Goal: Communication & Community: Answer question/provide support

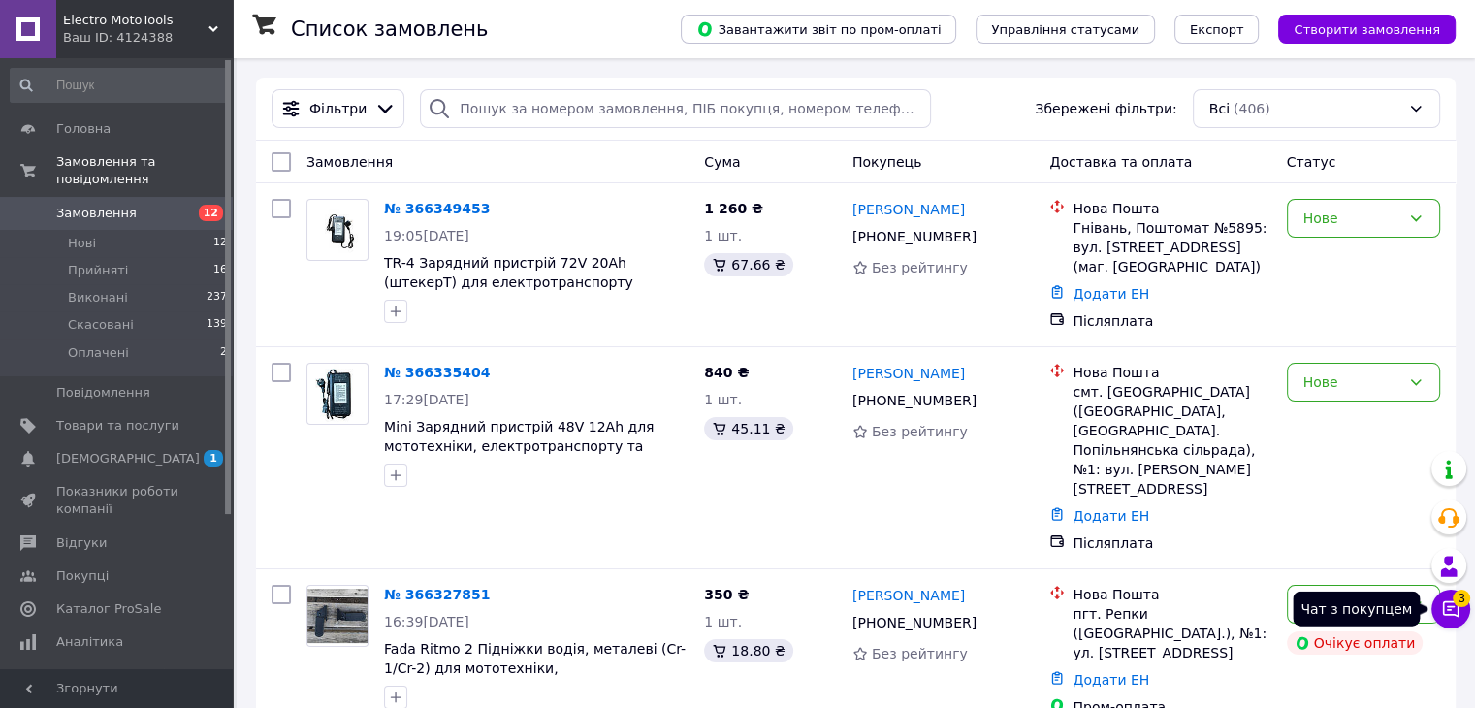
click at [1439, 603] on button "Чат з покупцем 3" at bounding box center [1451, 609] width 39 height 39
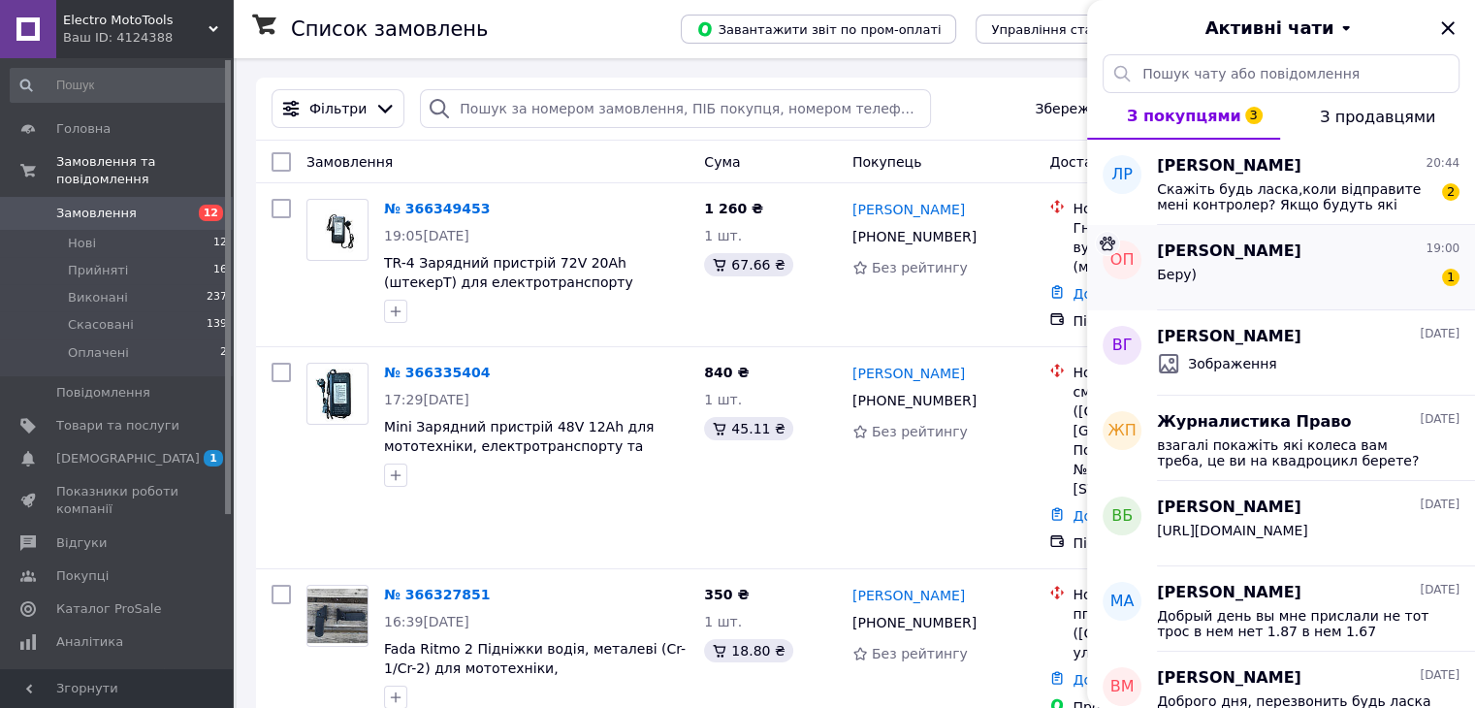
click at [1267, 270] on div "Беру) 1" at bounding box center [1308, 278] width 303 height 31
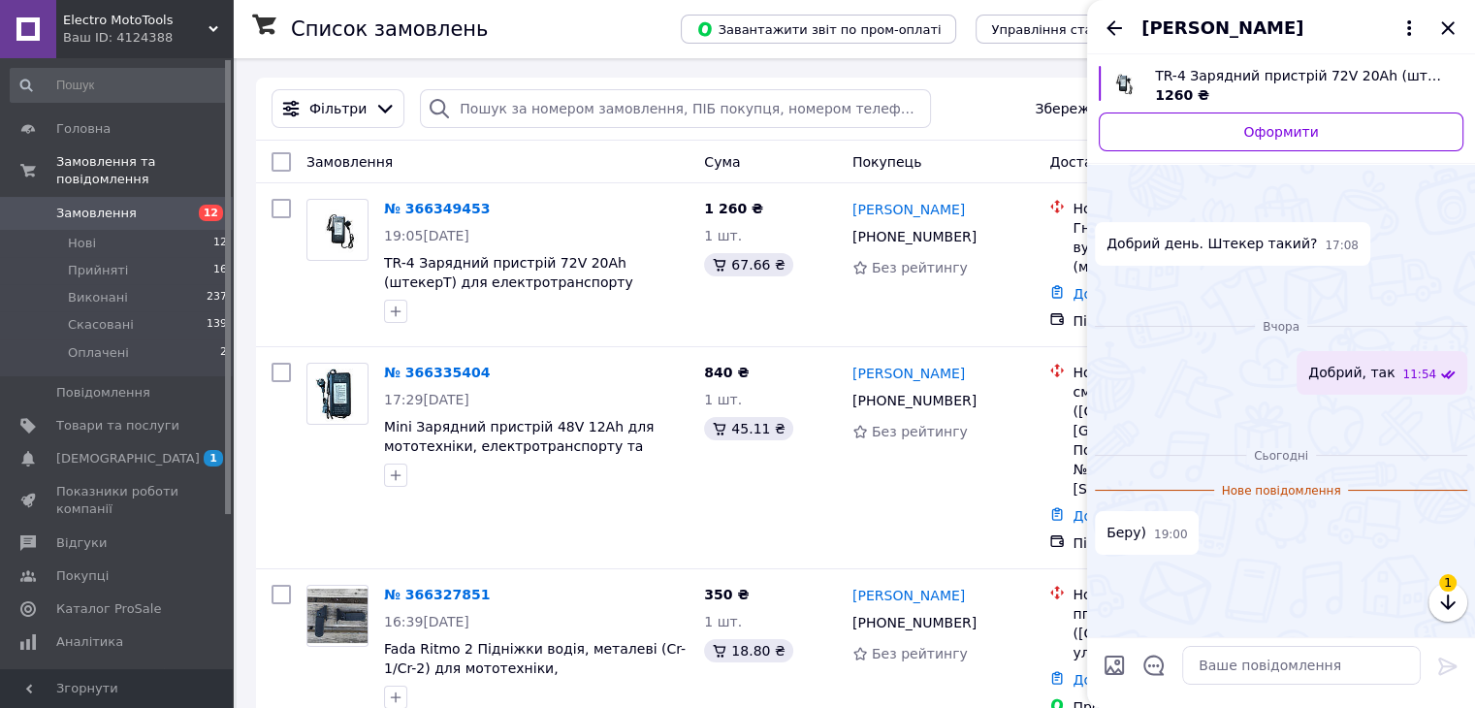
scroll to position [327, 0]
click at [1267, 676] on textarea at bounding box center [1301, 665] width 239 height 39
type textarea "Добре, завтра відправимо"
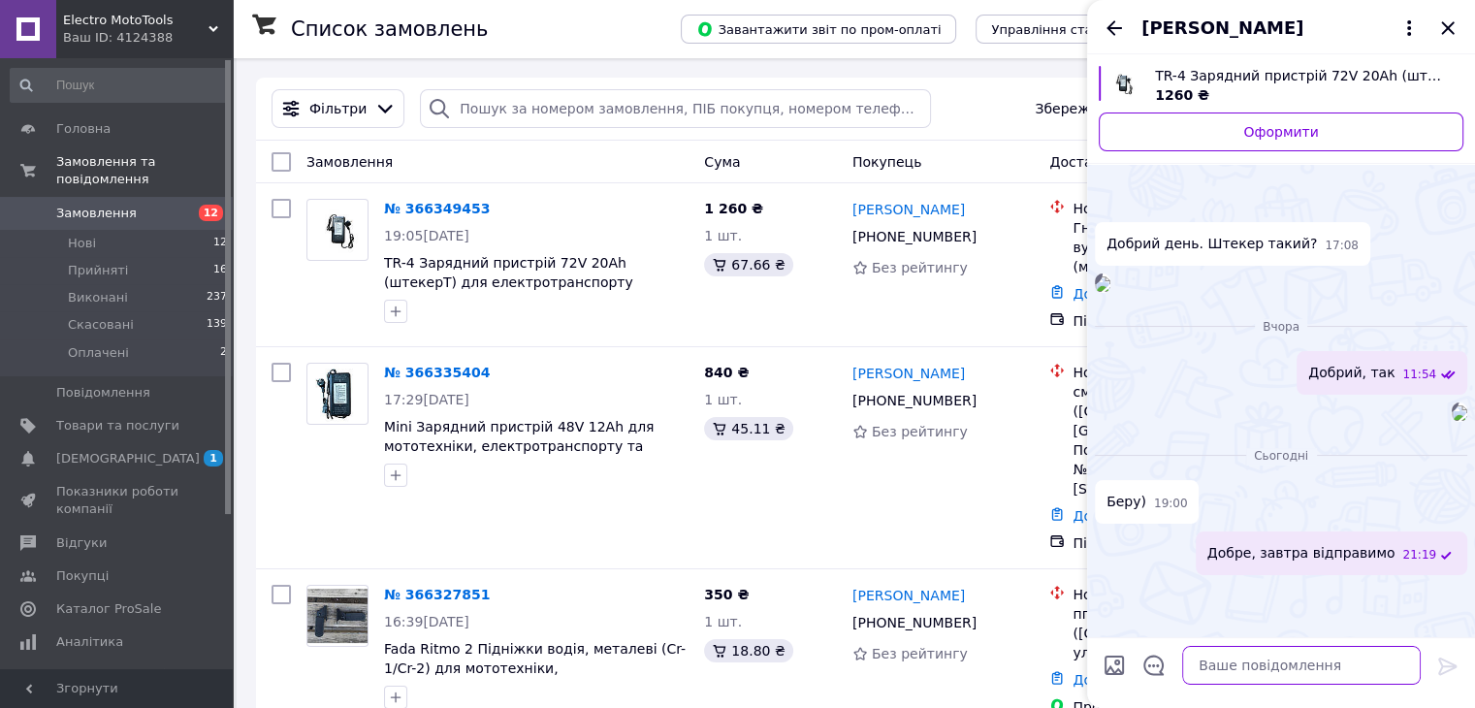
scroll to position [347, 0]
click at [1112, 24] on icon "Назад" at bounding box center [1115, 27] width 16 height 15
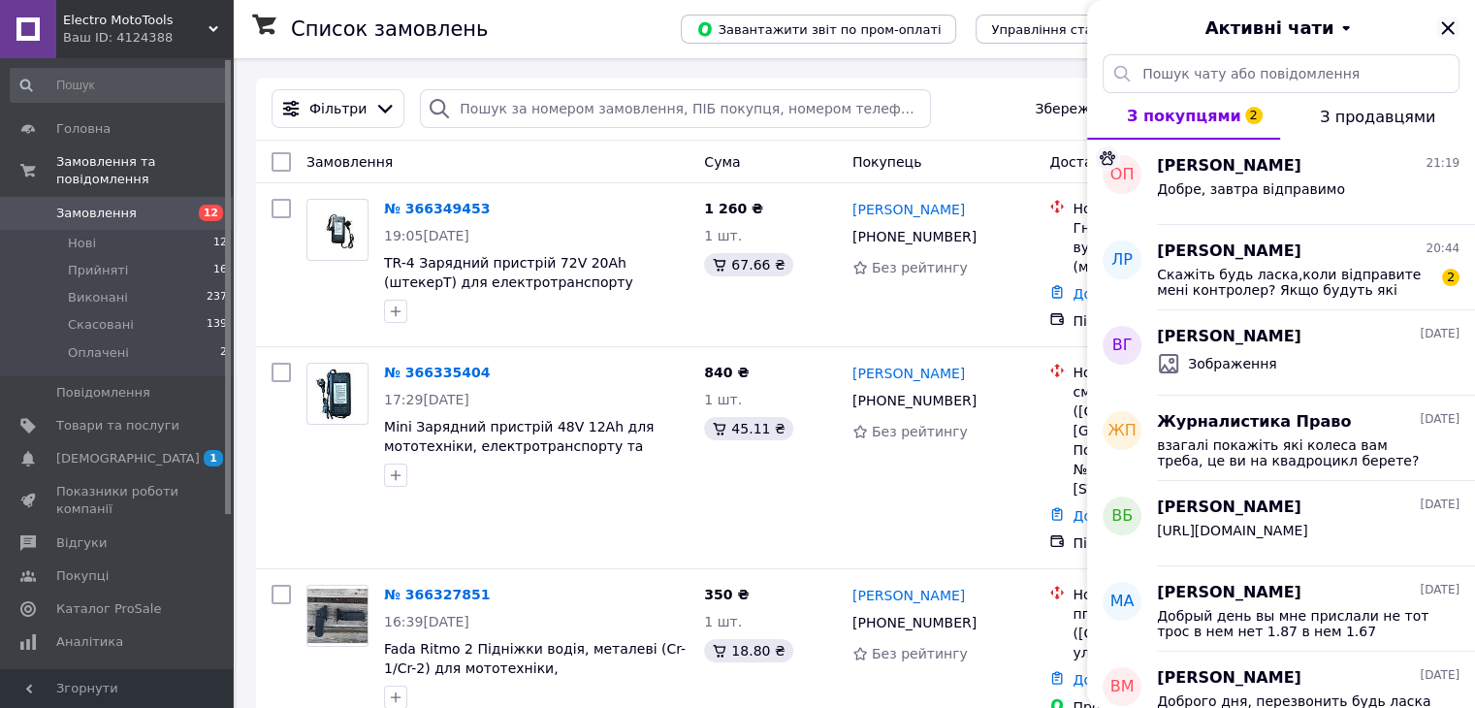
click at [1443, 34] on icon "Закрити" at bounding box center [1447, 27] width 23 height 23
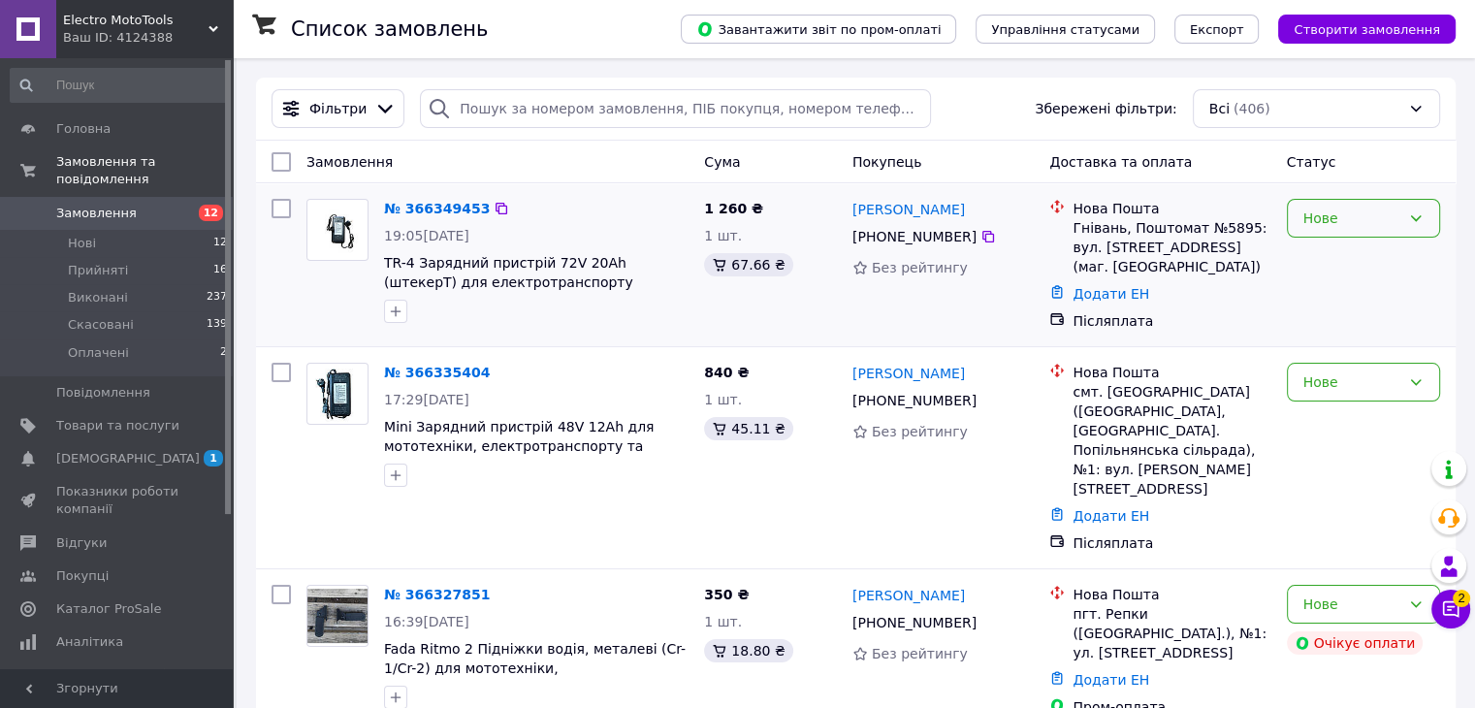
click at [1328, 230] on div "Нове" at bounding box center [1363, 218] width 153 height 39
click at [1320, 267] on li "Прийнято" at bounding box center [1362, 260] width 151 height 35
click at [1467, 622] on div "Чат з покупцем 2" at bounding box center [1451, 609] width 39 height 39
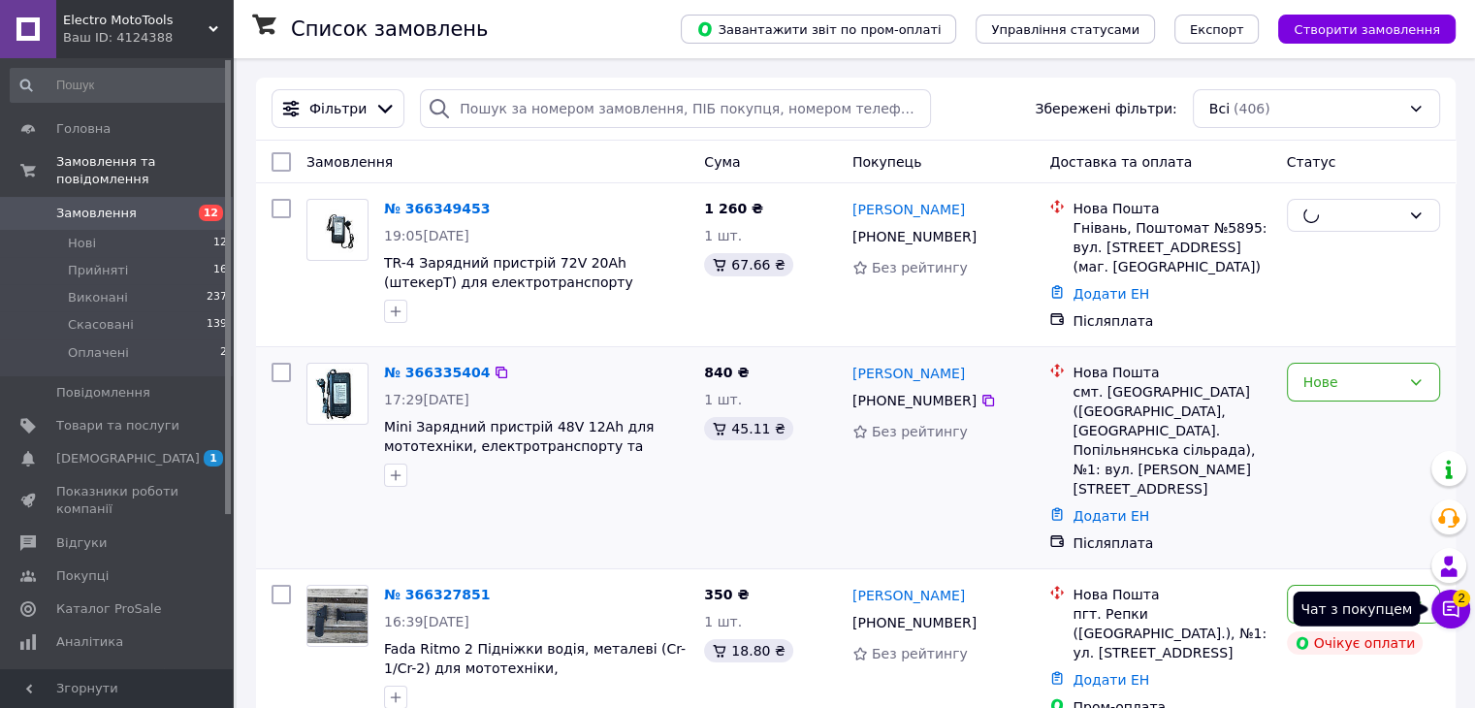
click at [1461, 617] on button "Чат з покупцем 2" at bounding box center [1451, 609] width 39 height 39
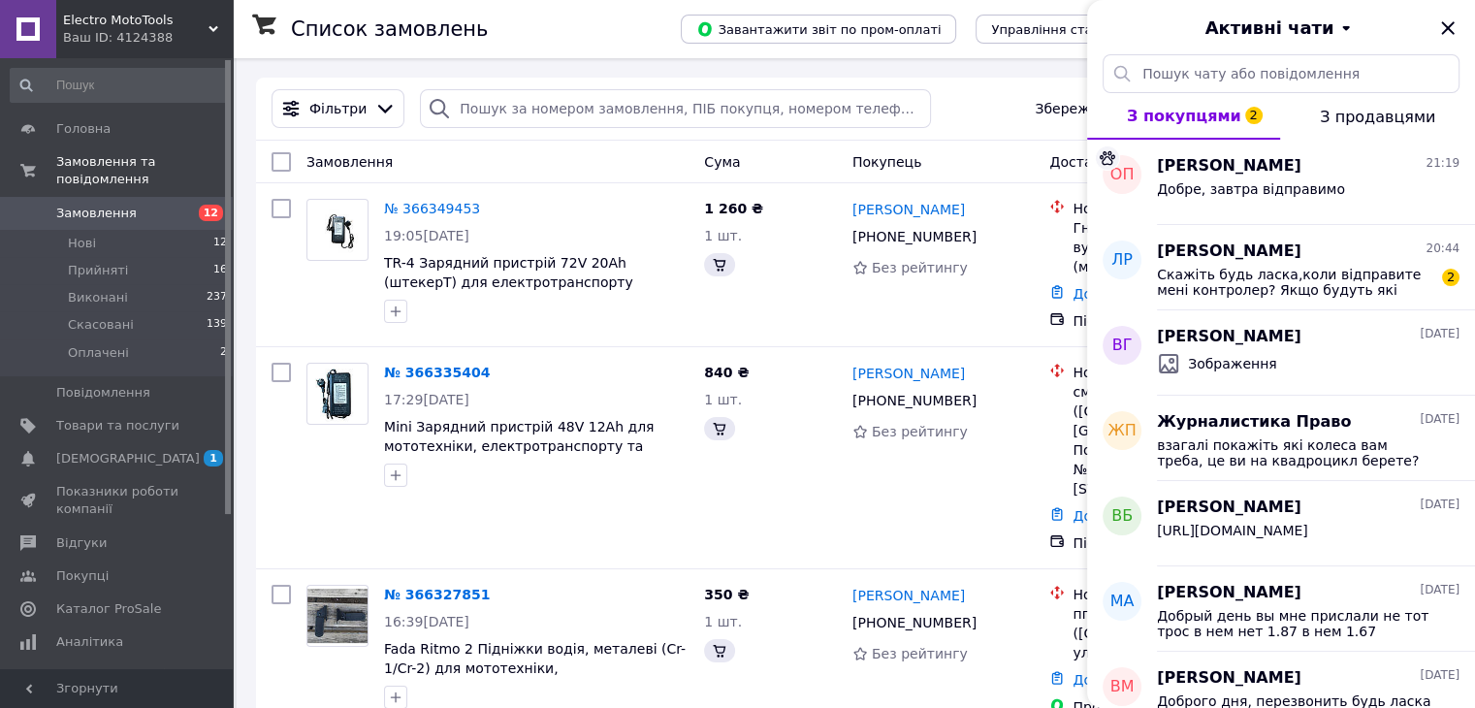
click at [1283, 296] on span "Скажіть будь ласка,коли відправите мені контролер? Якщо будуть які запитання пи…" at bounding box center [1294, 282] width 275 height 31
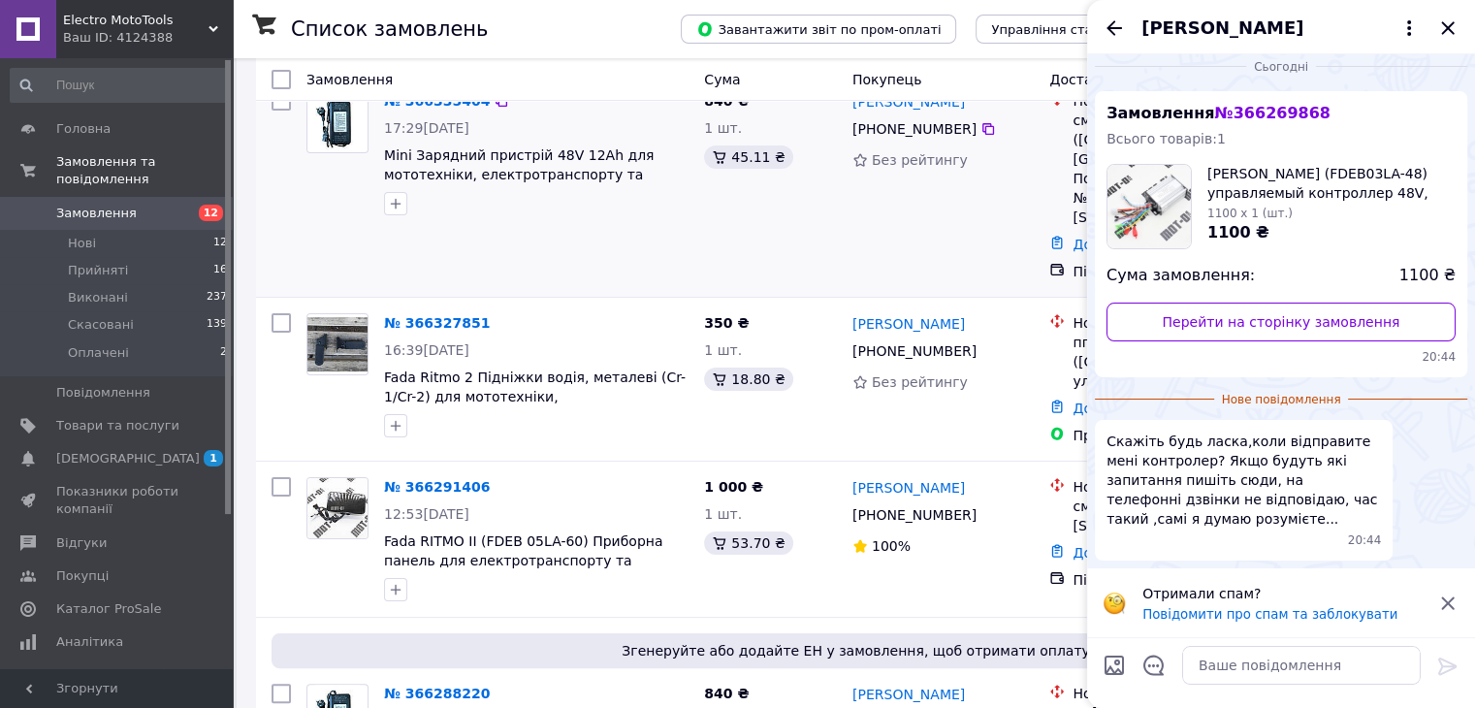
scroll to position [291, 0]
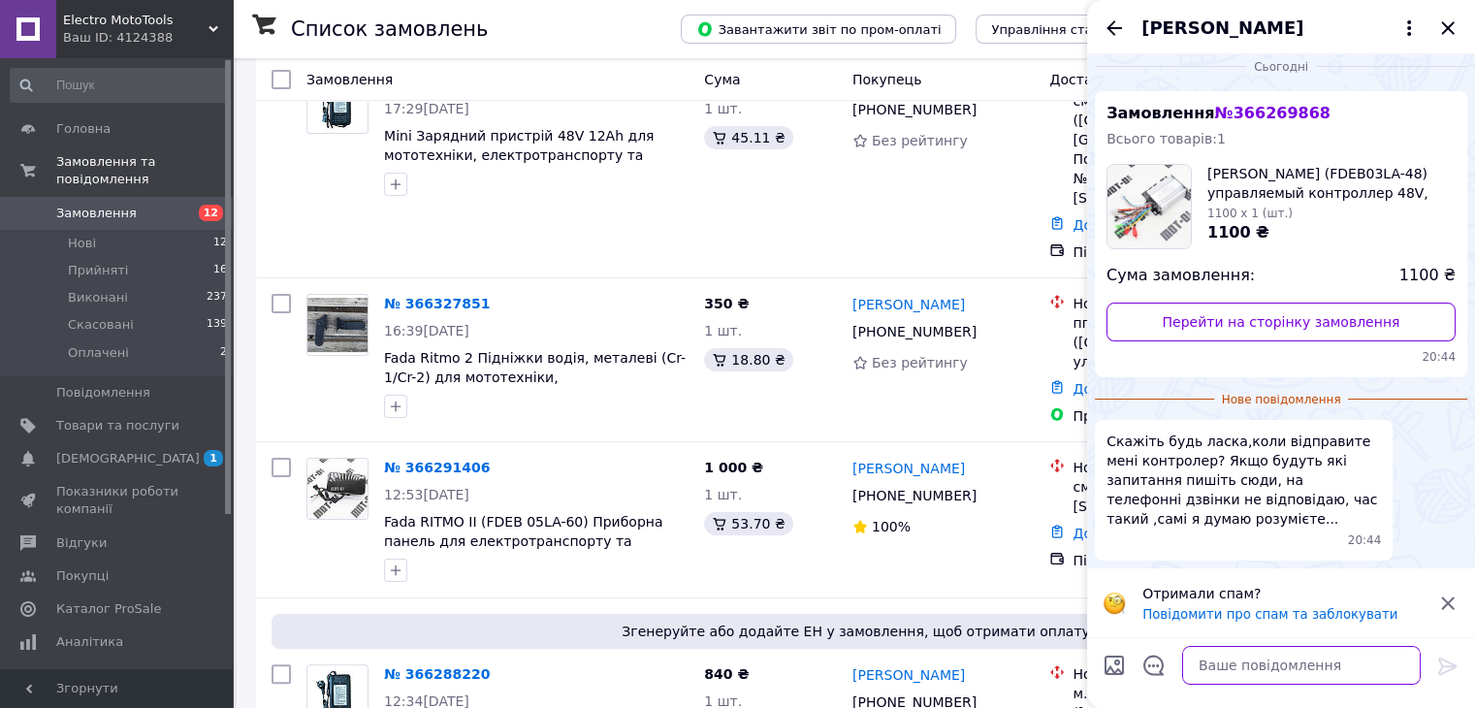
click at [1254, 657] on textarea at bounding box center [1301, 665] width 239 height 39
click at [1242, 35] on span "[PERSON_NAME]" at bounding box center [1223, 28] width 162 height 25
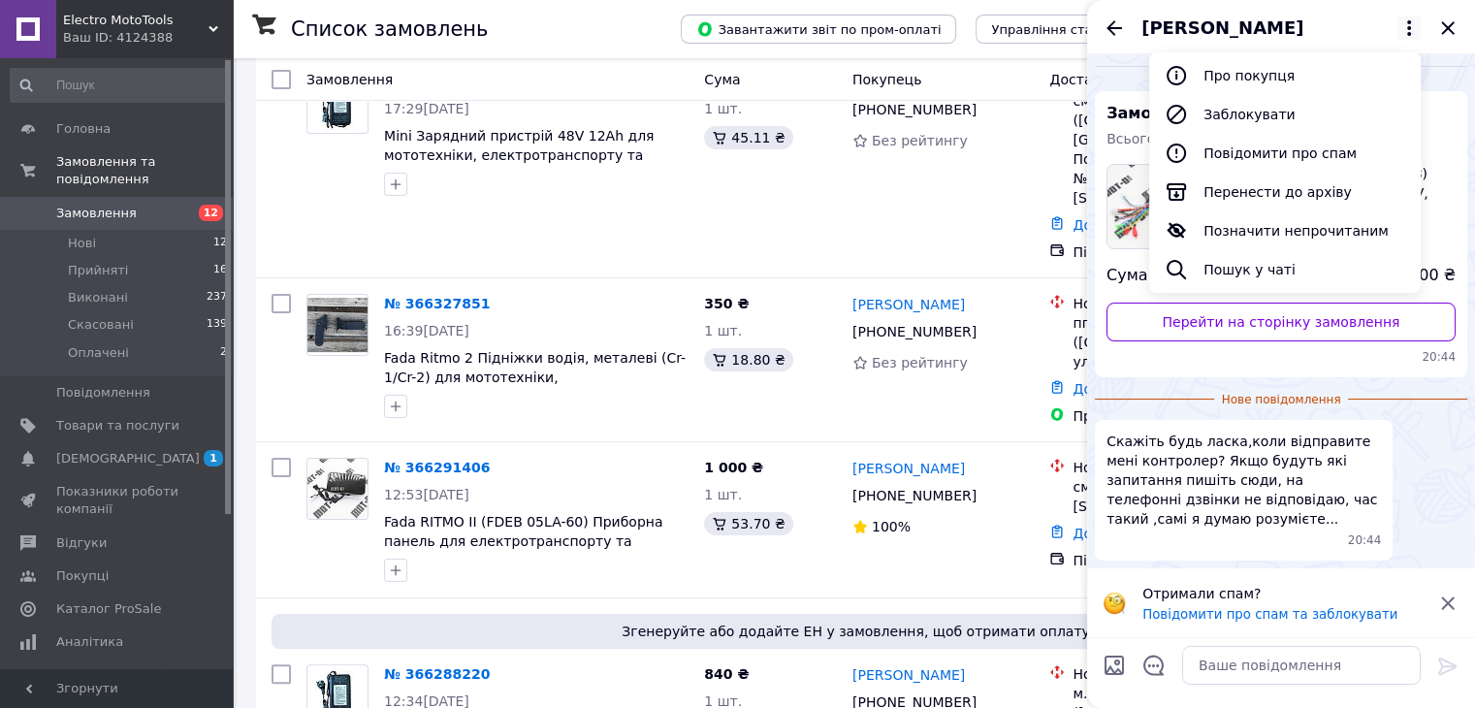
click at [1242, 35] on span "[PERSON_NAME]" at bounding box center [1223, 28] width 162 height 25
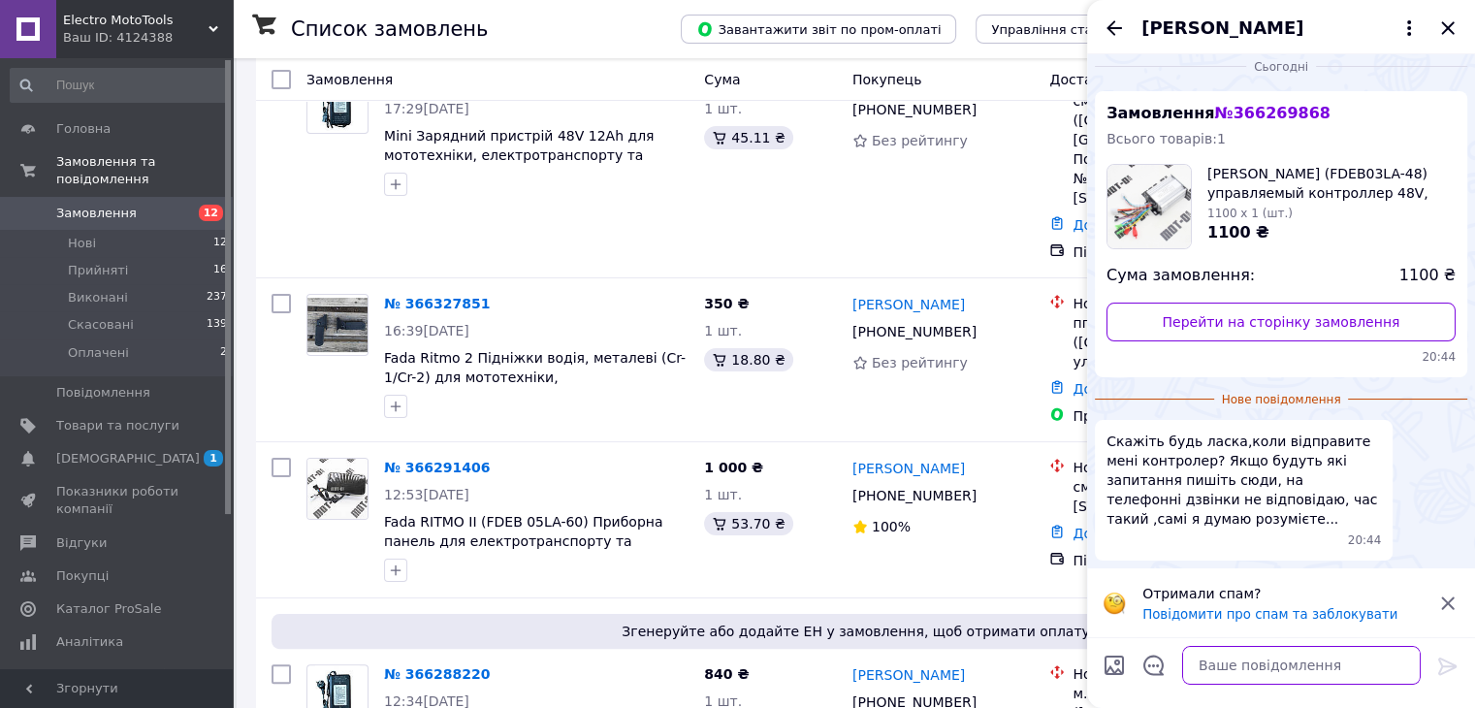
click at [1267, 654] on textarea at bounding box center [1301, 665] width 239 height 39
click at [1276, 668] on textarea at bounding box center [1301, 665] width 239 height 39
click at [1277, 668] on textarea at bounding box center [1301, 665] width 239 height 39
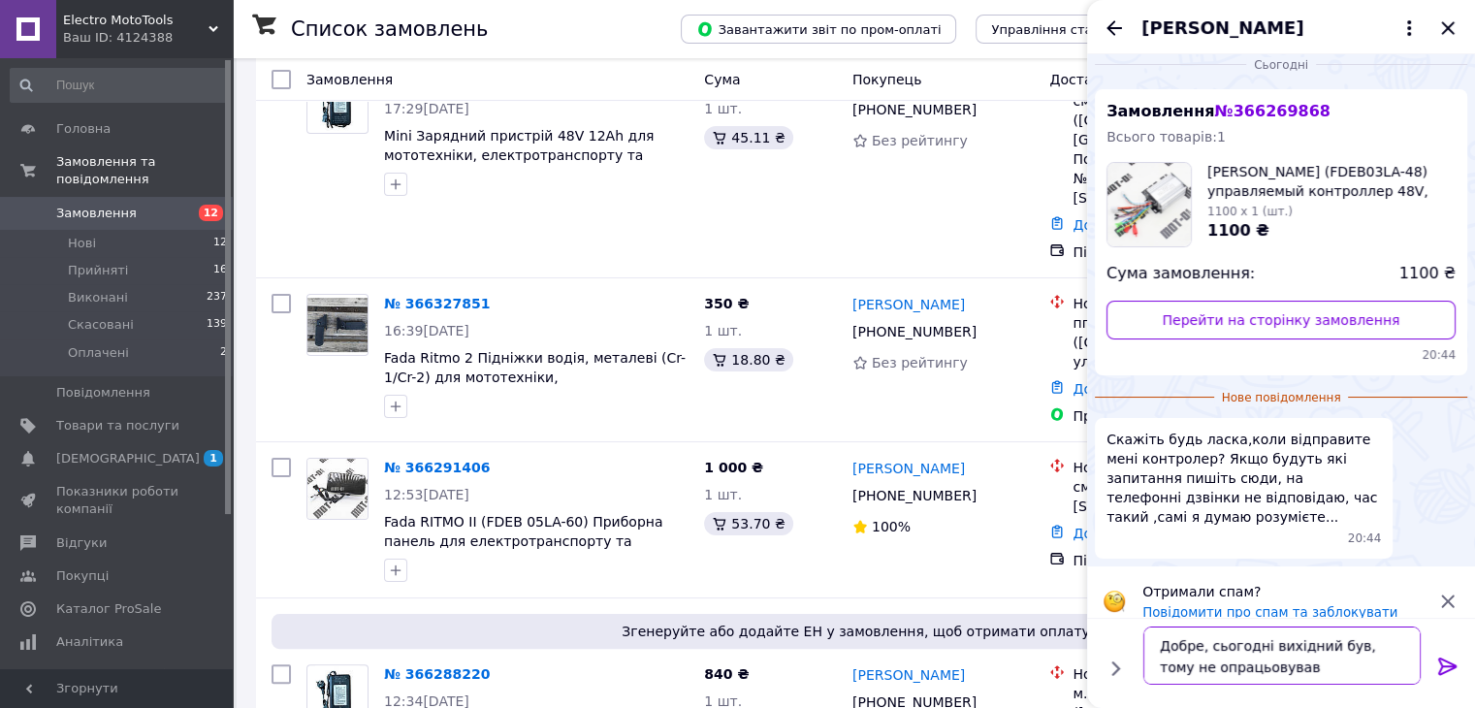
type textarea "Добре, сьогодні вихідний був, тому не опрацьовував замовлення"
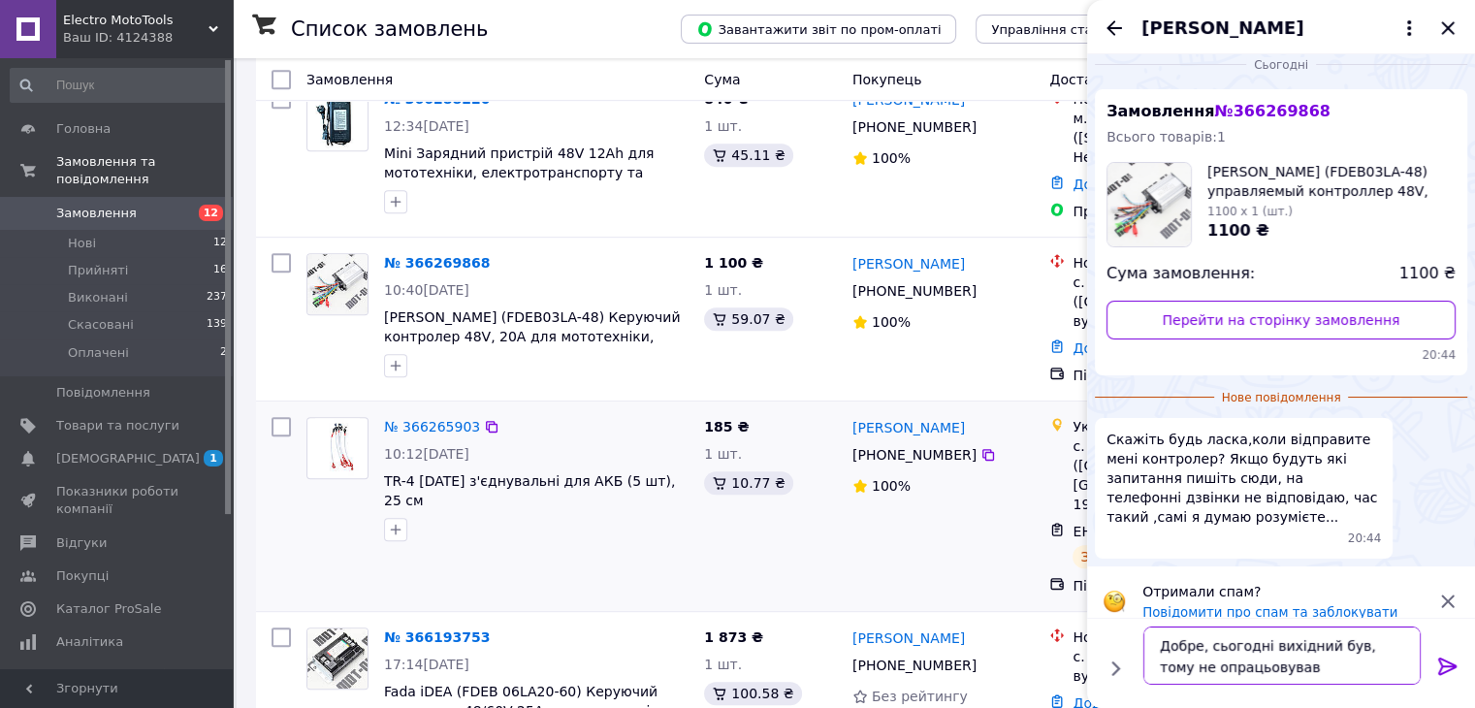
scroll to position [873, 0]
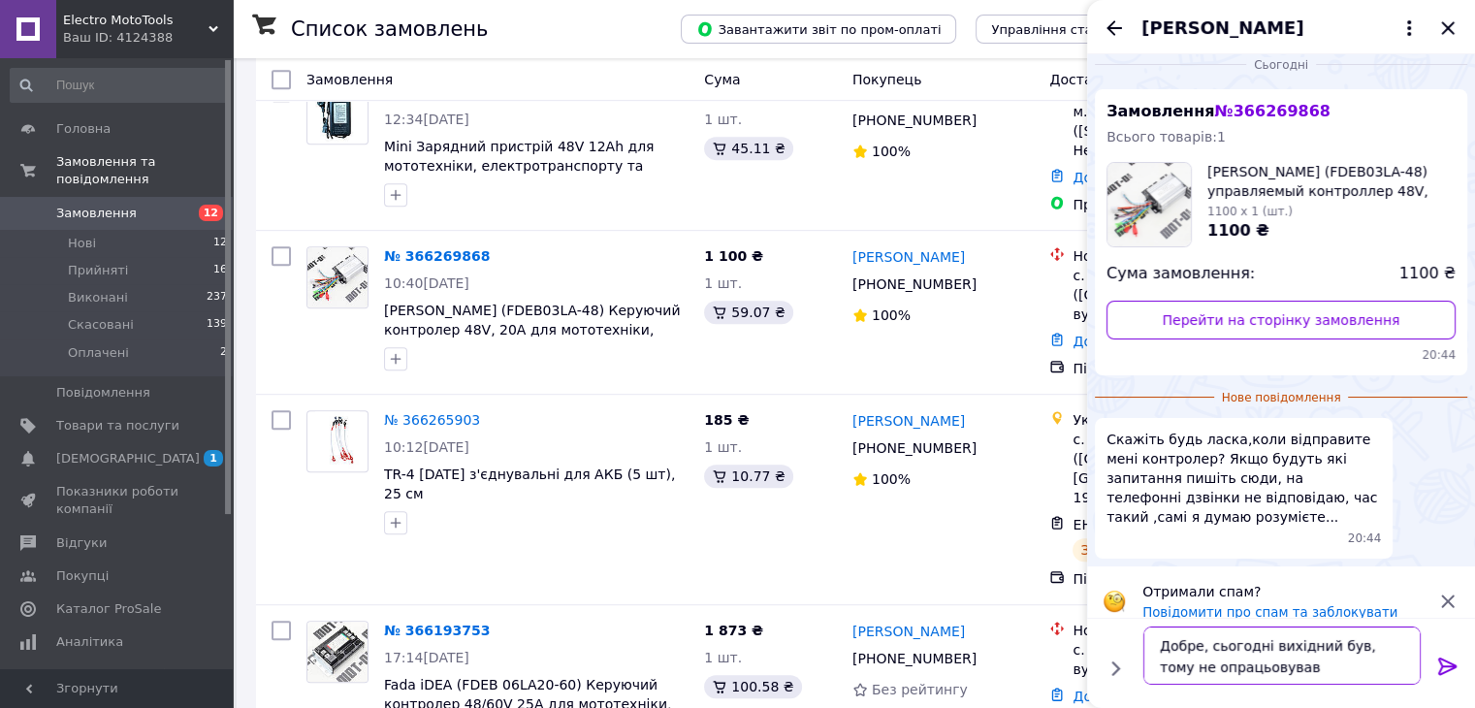
click at [1341, 671] on textarea "Добре, сьогодні вихідний був, тому не опрацьовував замовлення" at bounding box center [1282, 656] width 277 height 58
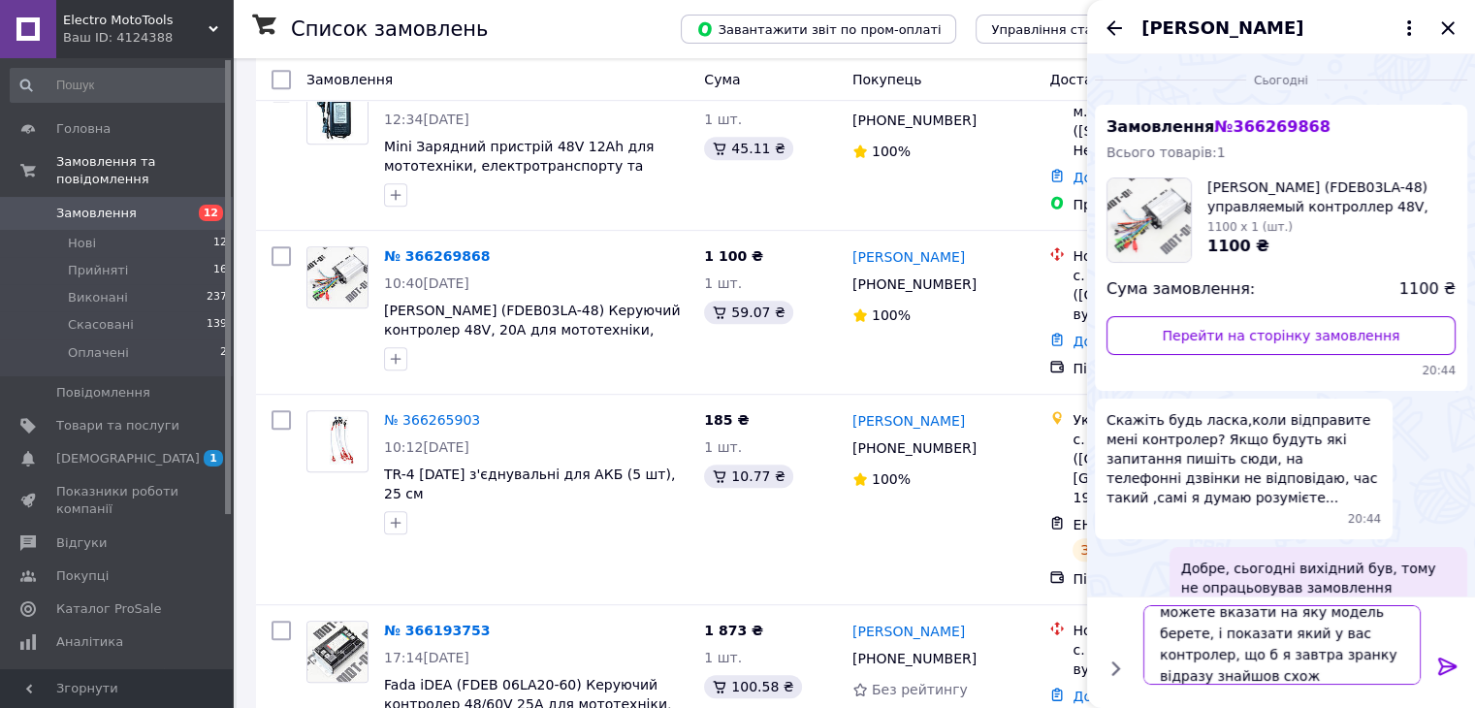
scroll to position [1, 0]
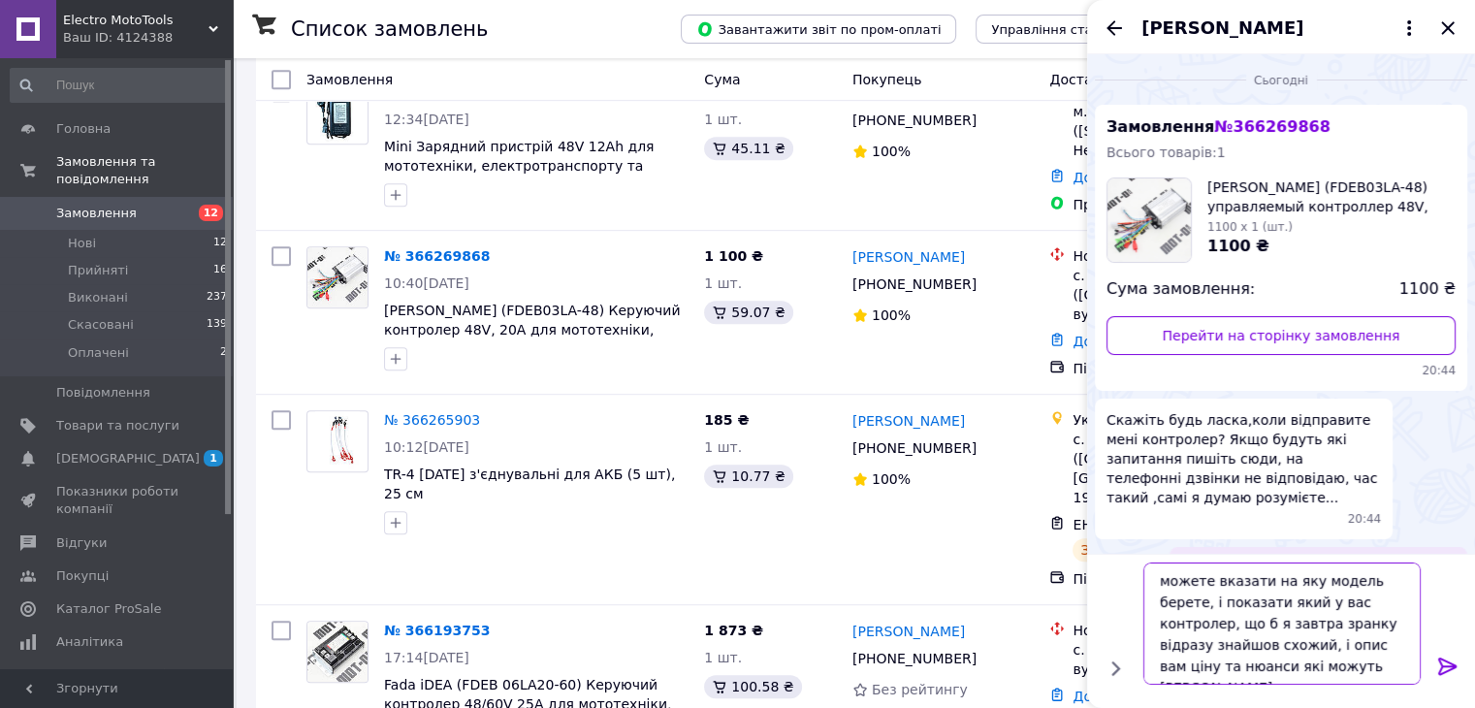
type textarea "можете вказати на яку модель берете, і показати який у вас контролер, що б я за…"
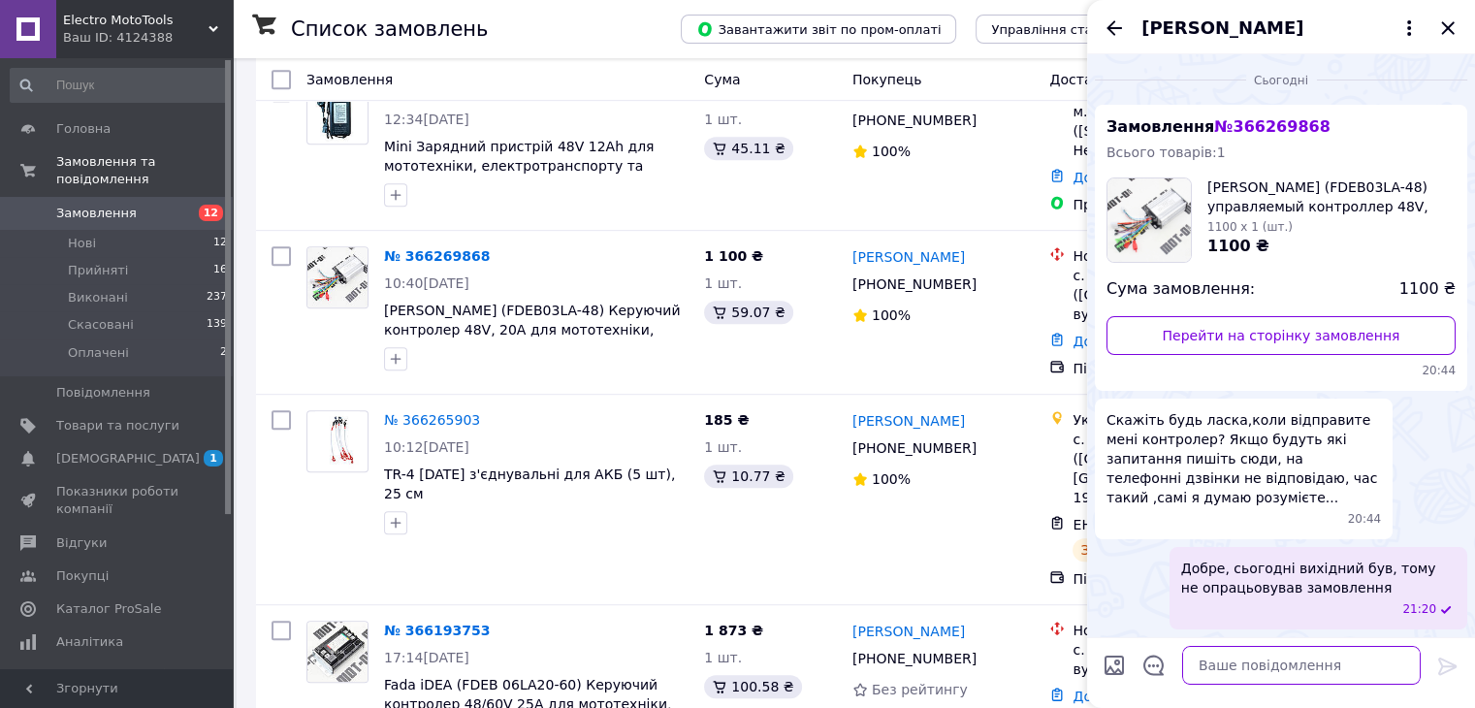
scroll to position [129, 0]
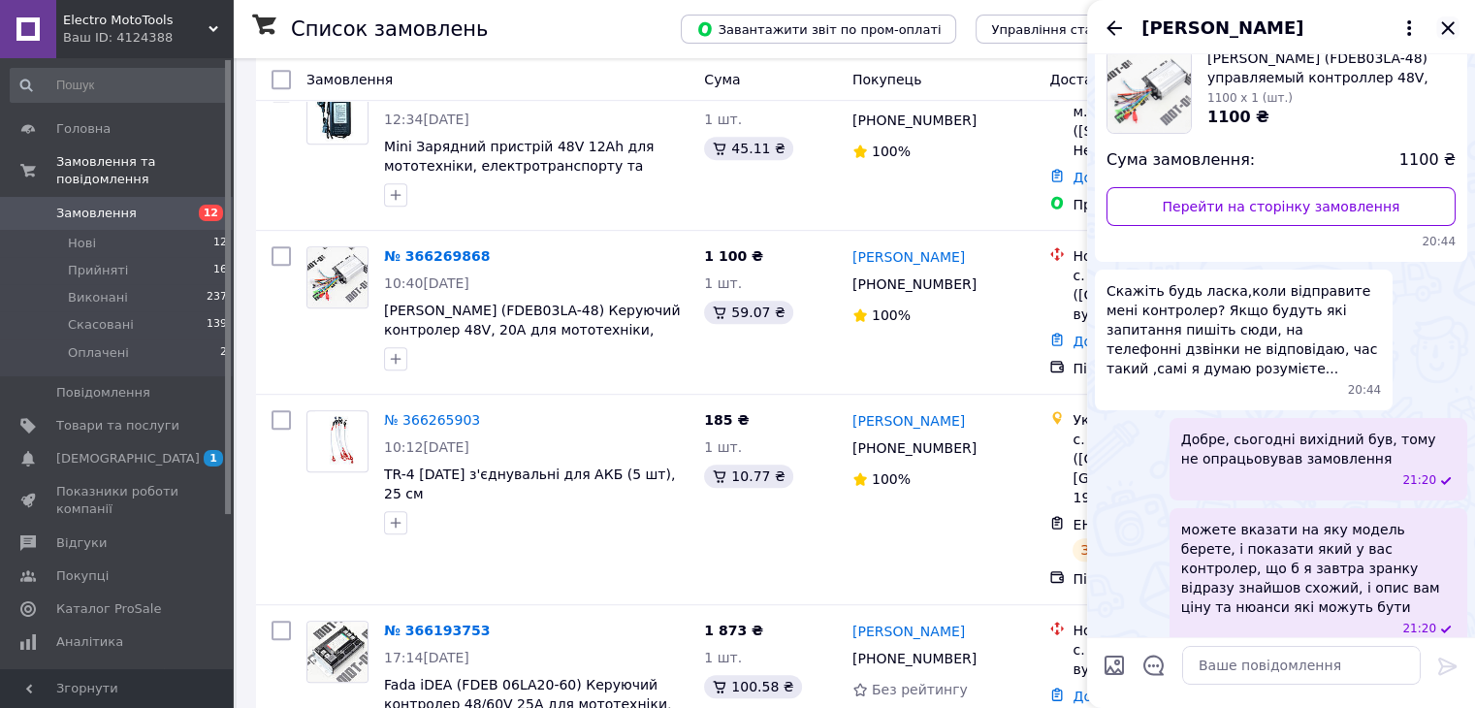
click at [1455, 36] on icon "Закрити" at bounding box center [1447, 27] width 23 height 23
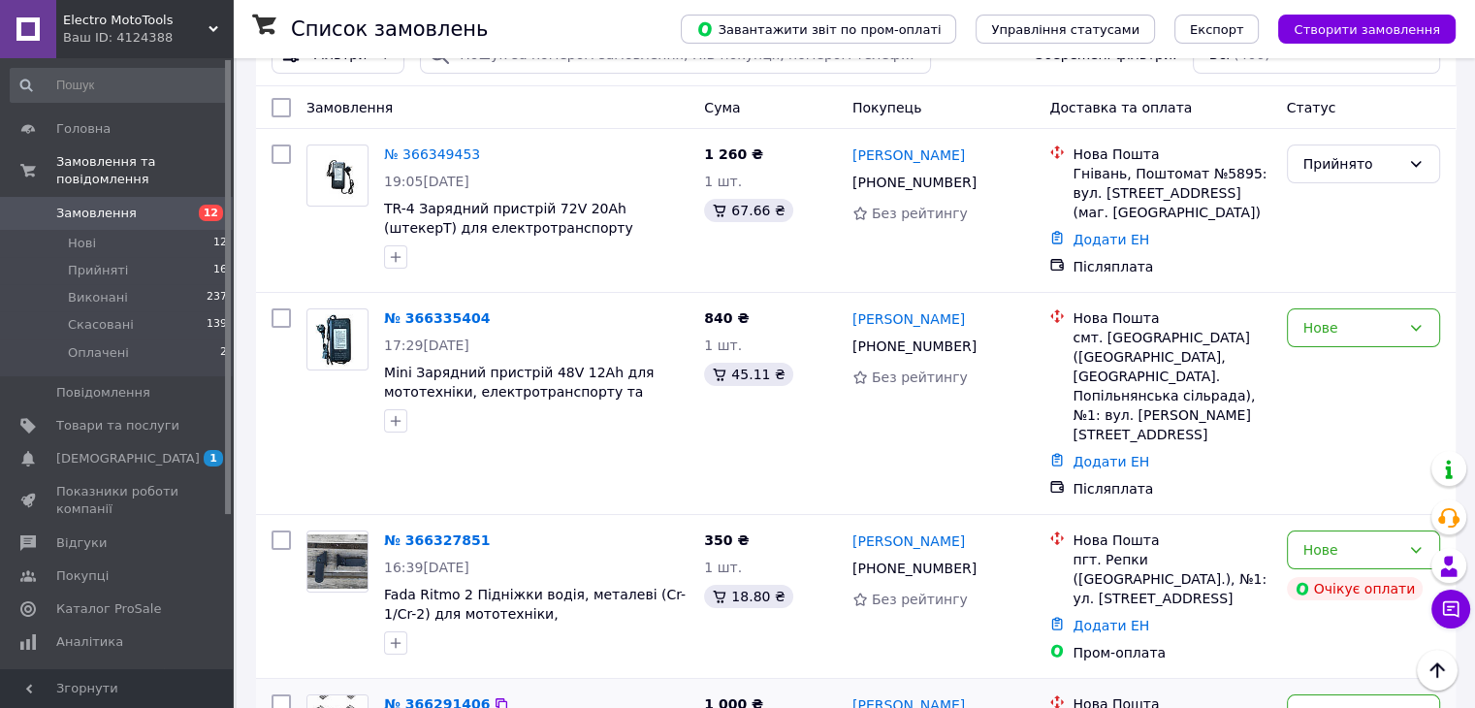
scroll to position [0, 0]
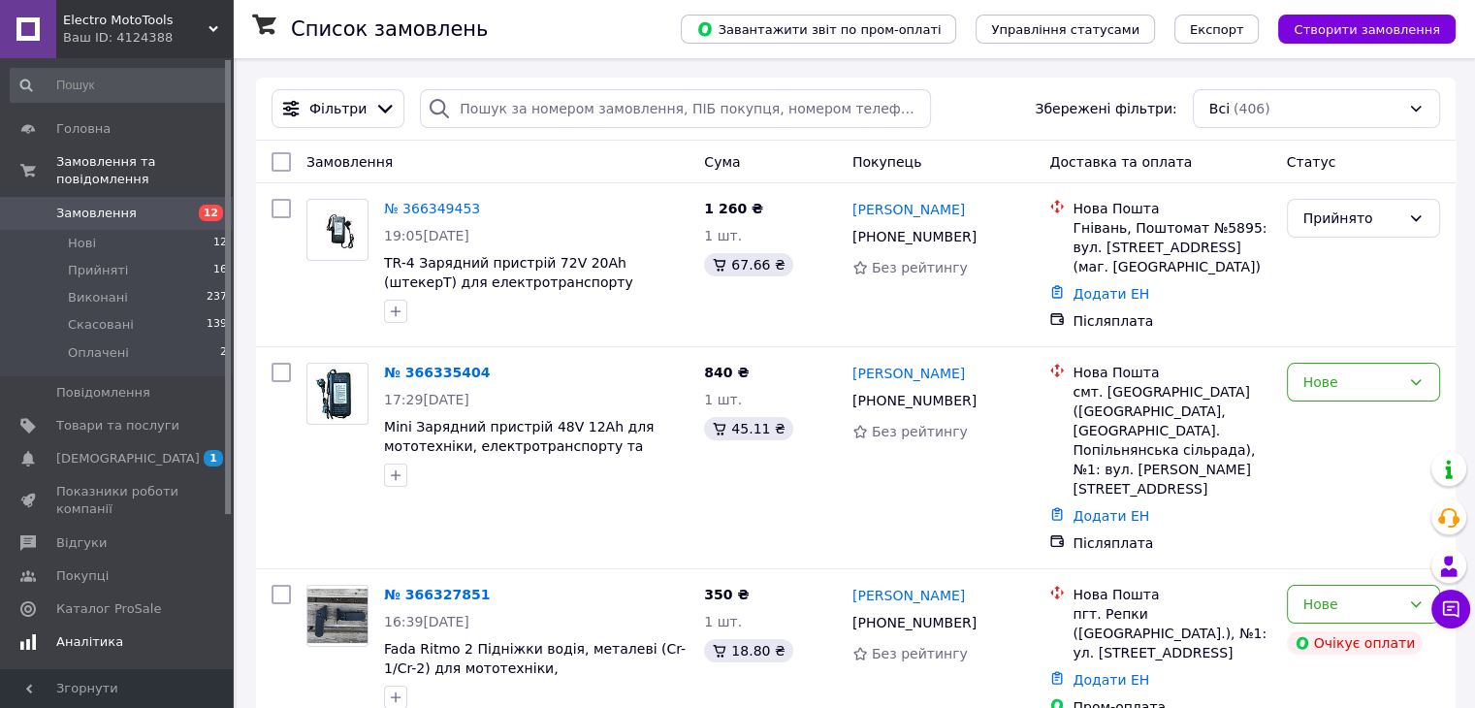
drag, startPoint x: 190, startPoint y: 439, endPoint x: 211, endPoint y: 430, distance: 23.4
click at [190, 450] on span "1 0" at bounding box center [205, 458] width 53 height 17
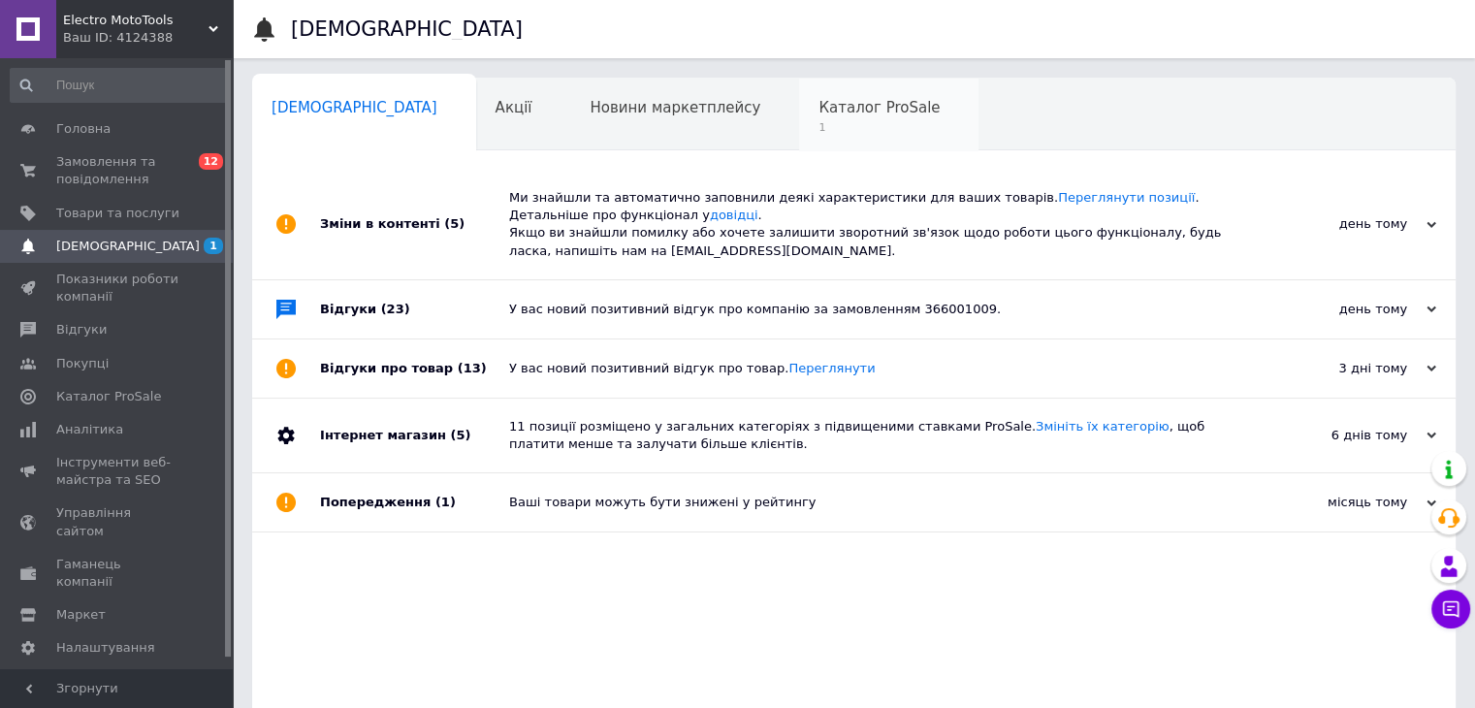
click at [799, 117] on div "Каталог ProSale 1" at bounding box center [888, 116] width 179 height 74
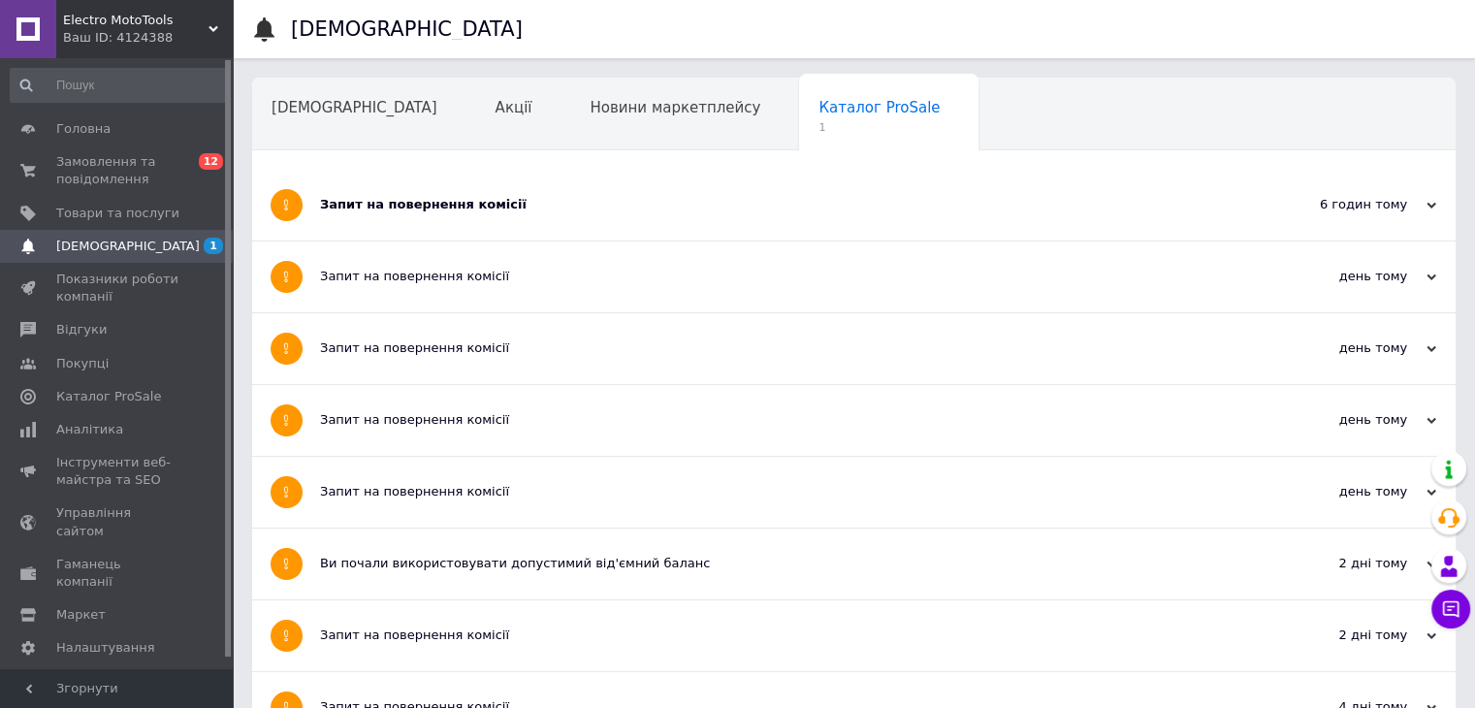
click at [521, 205] on div "Запит на повернення комісії" at bounding box center [781, 204] width 922 height 17
